Goal: Task Accomplishment & Management: Manage account settings

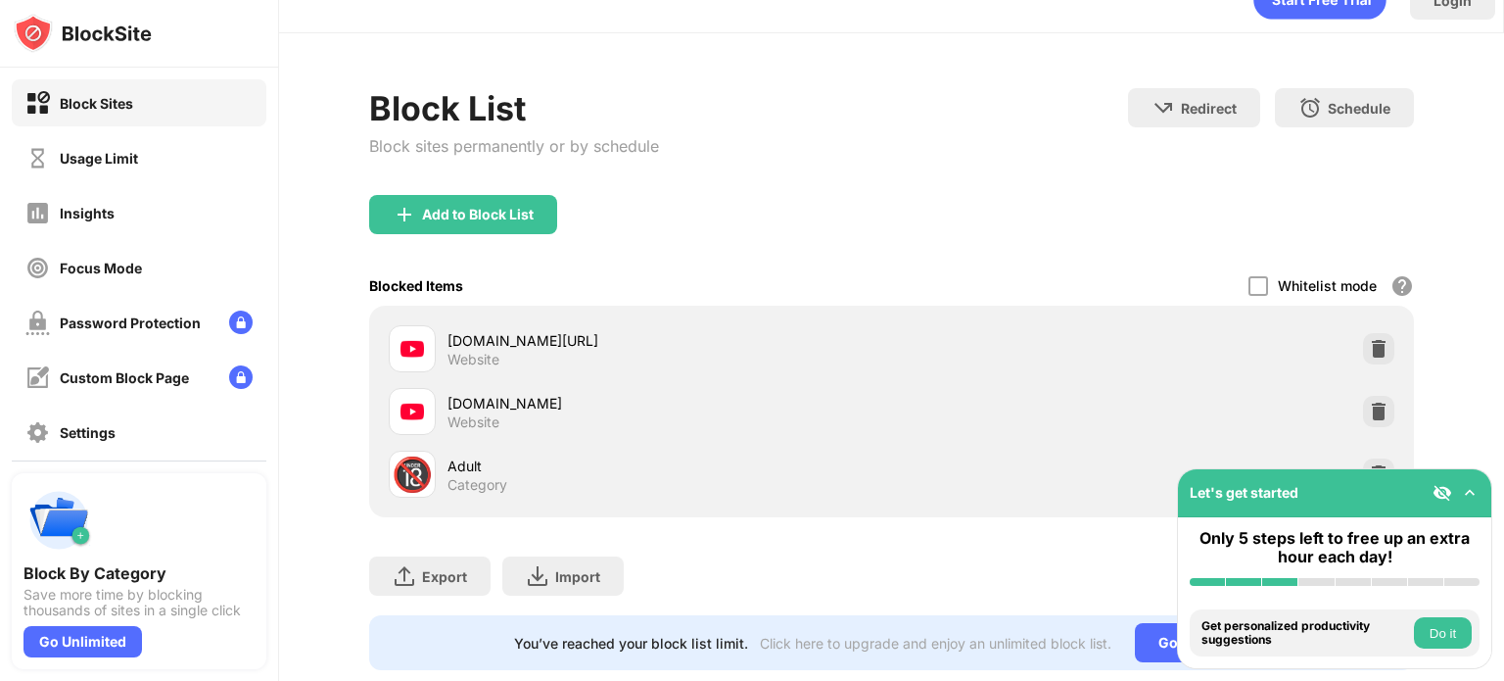
scroll to position [35, 0]
click at [1345, 332] on div "[DOMAIN_NAME][URL] Website" at bounding box center [891, 347] width 1021 height 63
click at [1369, 339] on img at bounding box center [1379, 348] width 20 height 20
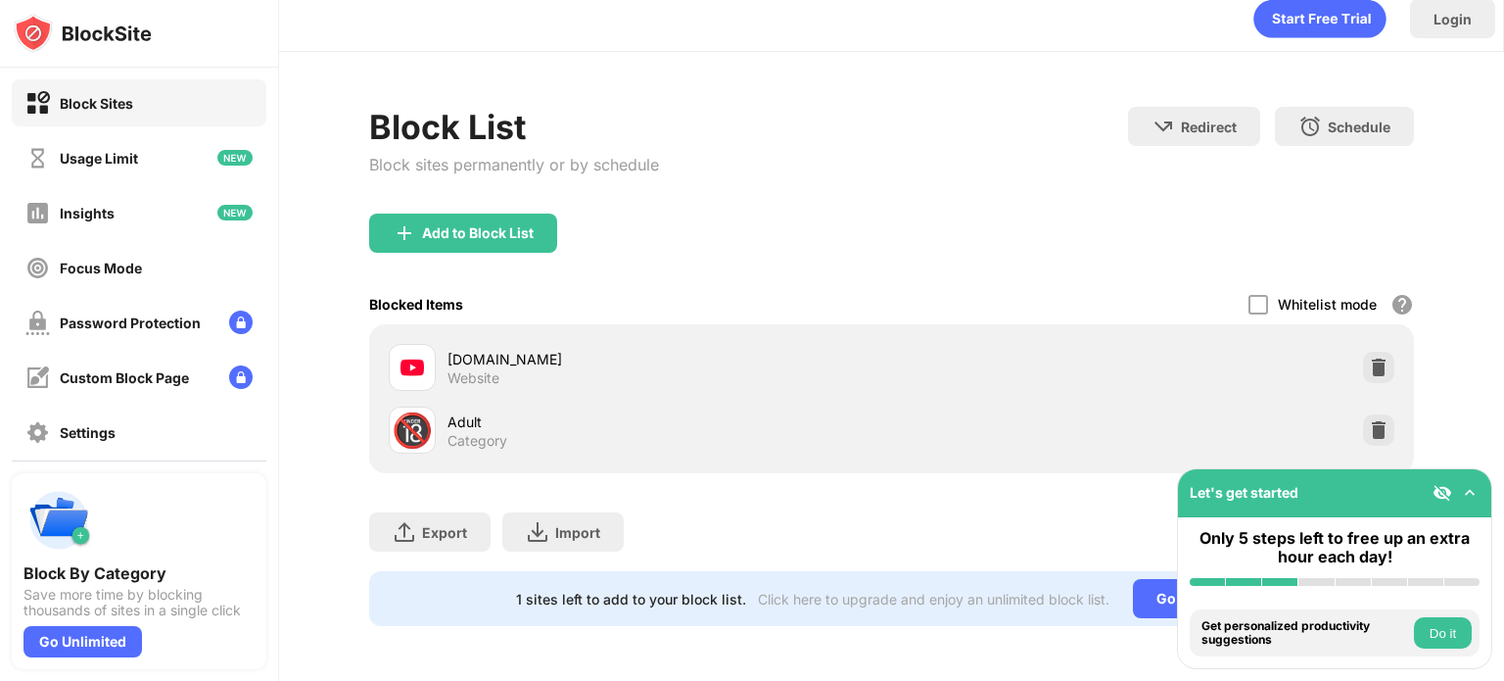
scroll to position [28, 0]
click at [479, 225] on div "Add to Block List" at bounding box center [478, 233] width 112 height 16
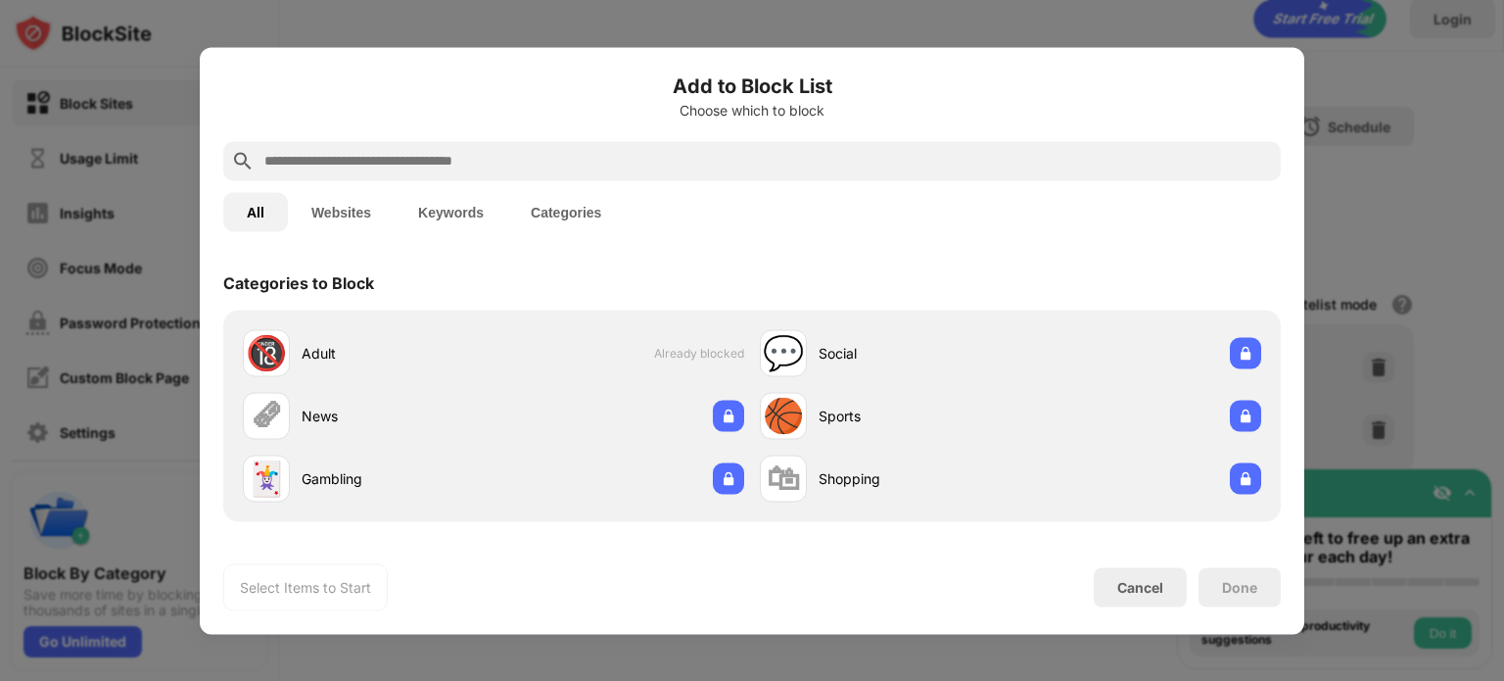
click at [711, 149] on input "text" at bounding box center [767, 161] width 1011 height 24
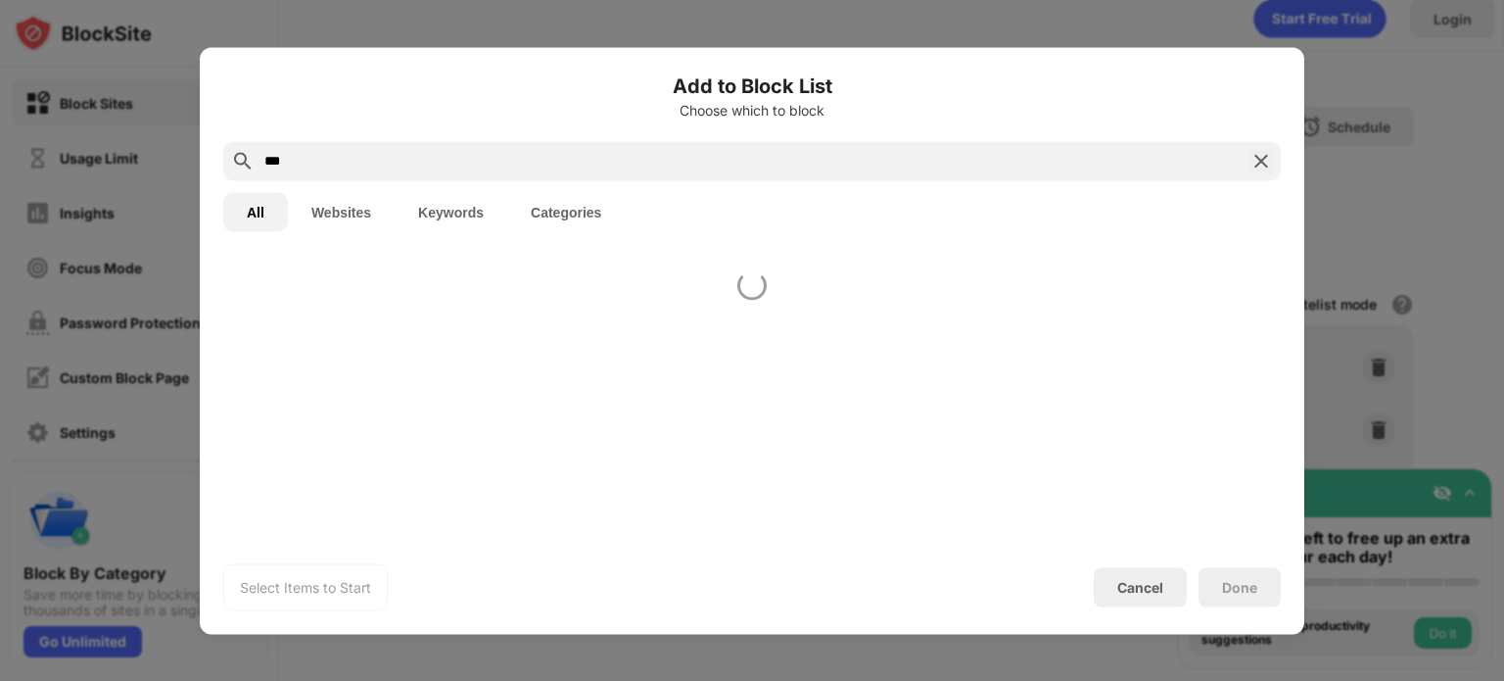
type input "***"
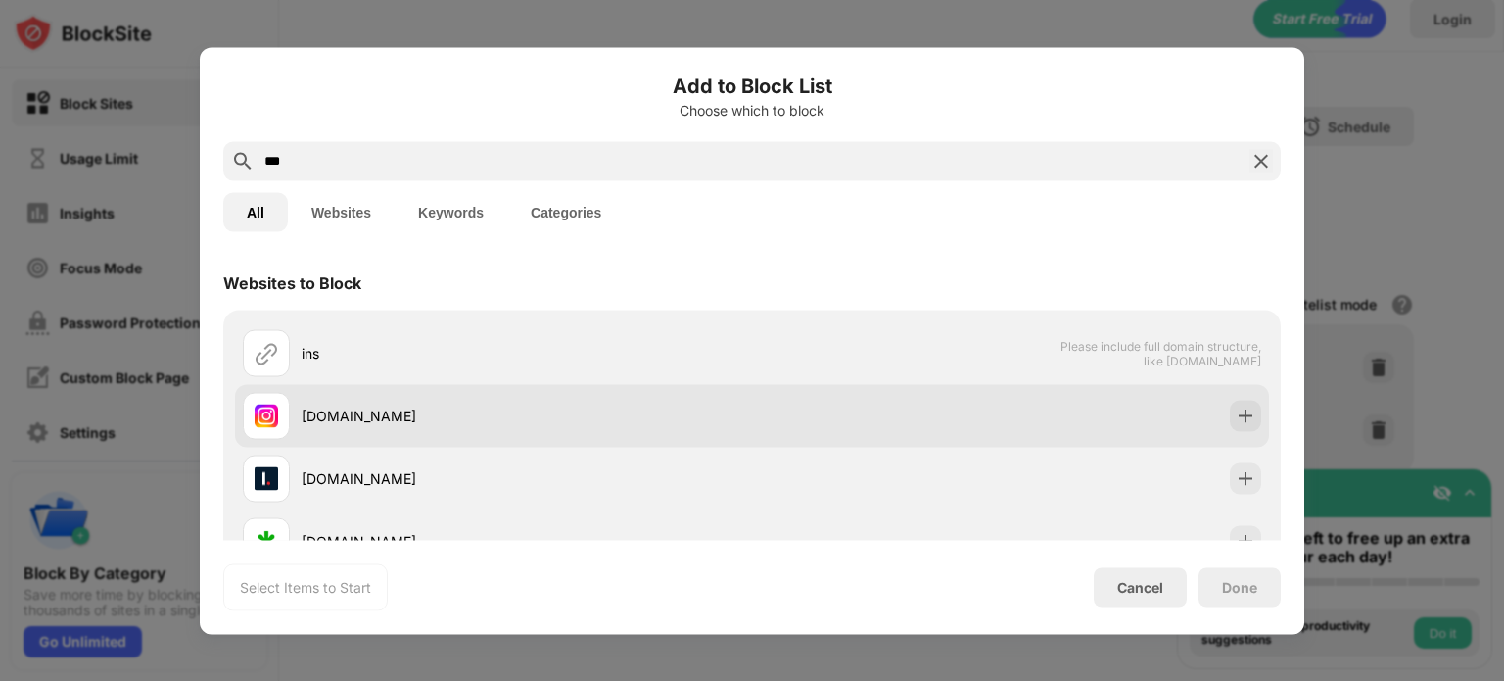
click at [487, 422] on div "[DOMAIN_NAME]" at bounding box center [527, 415] width 450 height 21
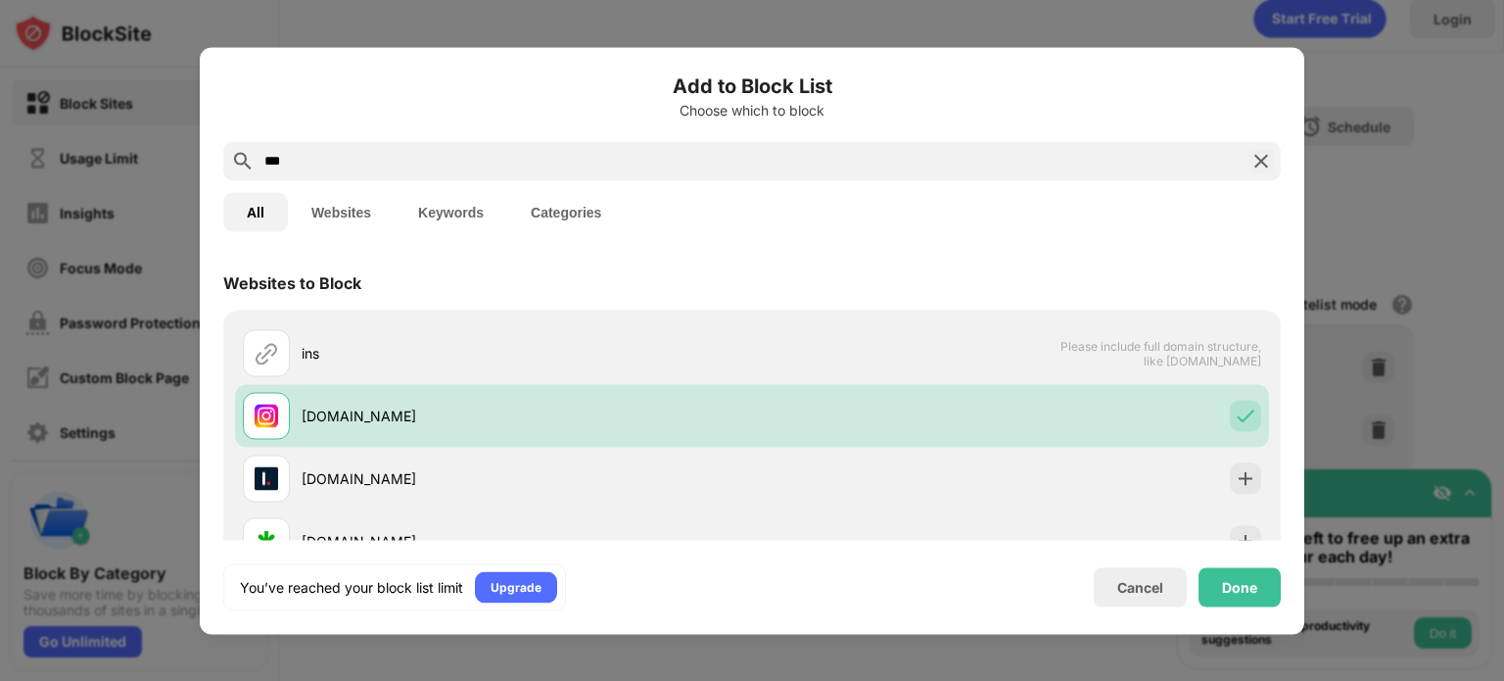
click at [1254, 577] on div "Done" at bounding box center [1240, 586] width 82 height 39
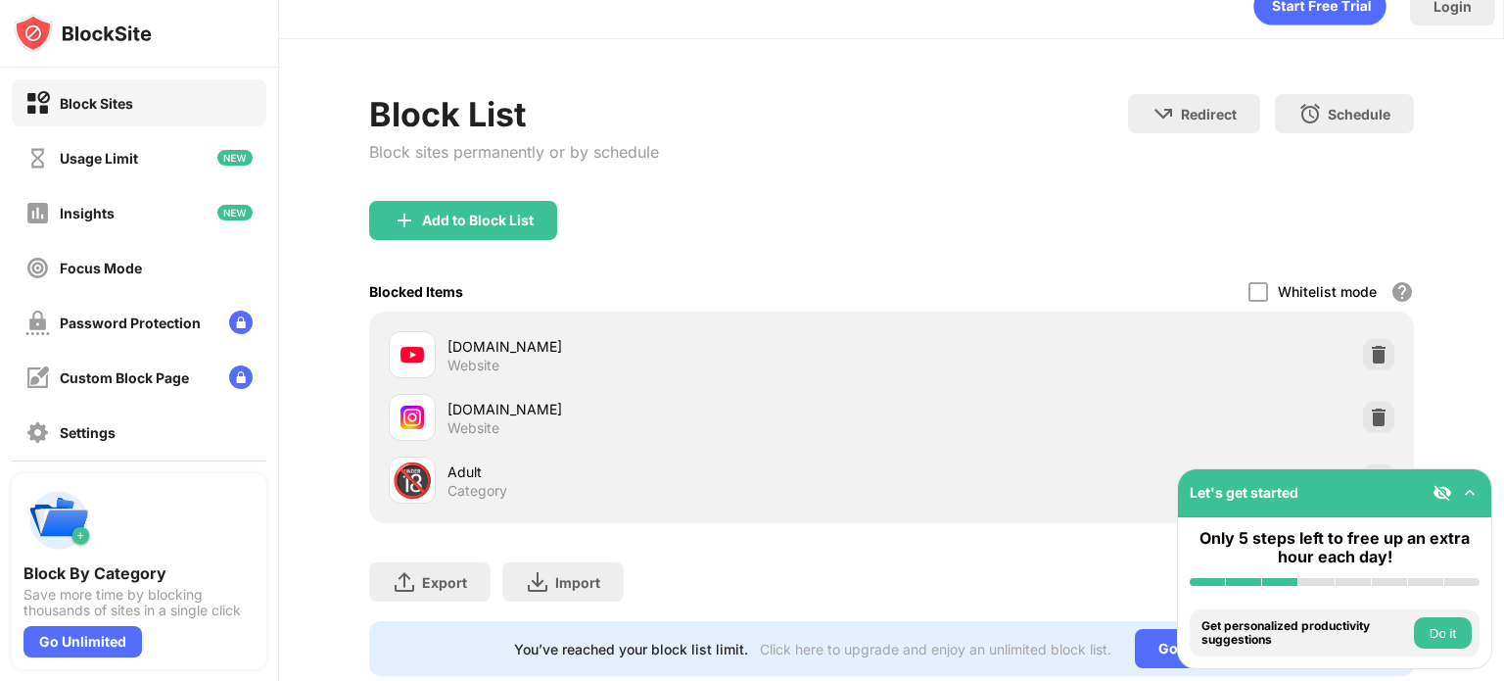
scroll to position [35, 0]
